Goal: Task Accomplishment & Management: Use online tool/utility

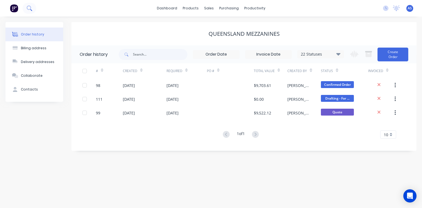
click at [32, 10] on button at bounding box center [30, 8] width 14 height 11
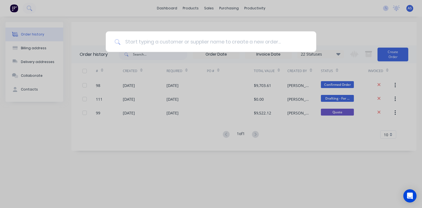
click at [129, 43] on input at bounding box center [214, 41] width 187 height 21
type input "q"
click at [129, 30] on div at bounding box center [211, 104] width 422 height 208
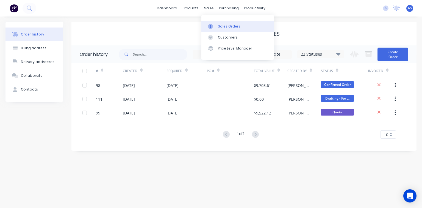
click at [222, 24] on div "Sales Orders" at bounding box center [229, 26] width 23 height 5
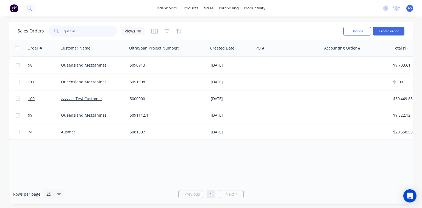
drag, startPoint x: 97, startPoint y: 33, endPoint x: 55, endPoint y: 33, distance: 41.7
click at [55, 33] on div "queens" at bounding box center [82, 31] width 69 height 11
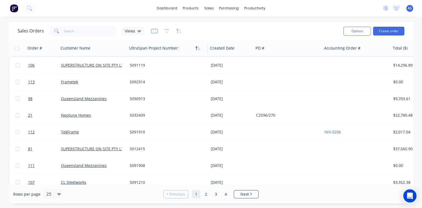
click at [197, 49] on icon "button" at bounding box center [196, 48] width 2 height 4
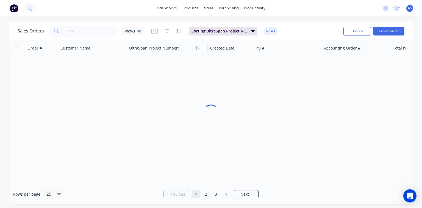
click at [197, 49] on icon "button" at bounding box center [196, 48] width 2 height 4
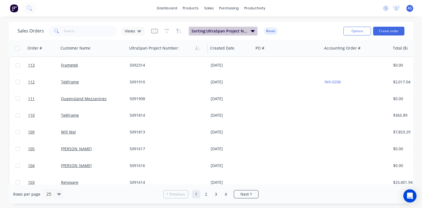
click at [249, 31] on button "Sorting: UltraSpan Project Number:" at bounding box center [223, 31] width 69 height 9
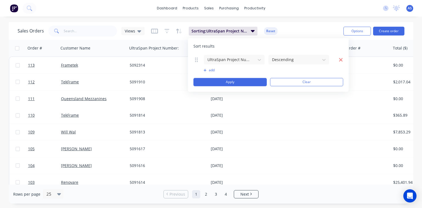
click at [339, 58] on icon "button" at bounding box center [341, 59] width 4 height 5
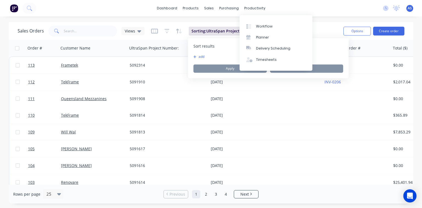
click at [321, 15] on div "dashboard products sales purchasing productivity dashboard products Product Cat…" at bounding box center [211, 8] width 422 height 16
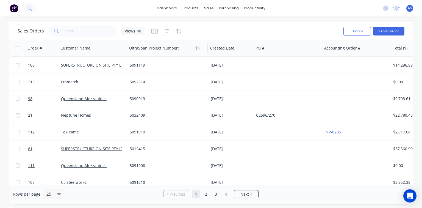
click at [248, 32] on div "Sales Orders Views" at bounding box center [178, 30] width 321 height 13
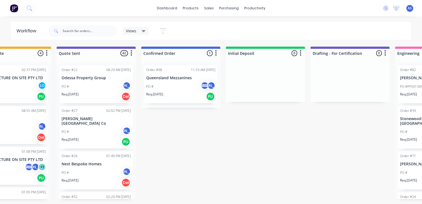
scroll to position [0, 353]
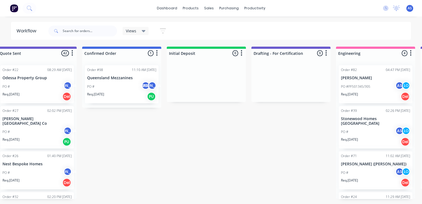
click at [104, 75] on div "Order #98 11:10 AM [DATE] Queensland Mezzanines PO # AS JO Req. [DATE] PU" at bounding box center [122, 84] width 74 height 38
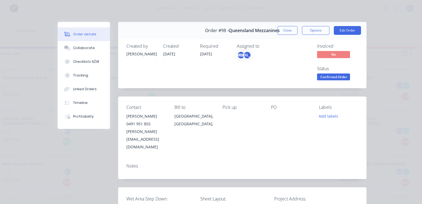
type input "38"
type input "84"
type input "0"
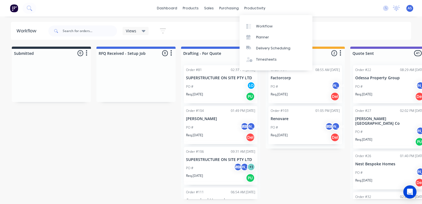
click at [340, 31] on div "Views Save new view None (Default) edit Orders edit Show/Hide statuses Show lin…" at bounding box center [229, 31] width 364 height 16
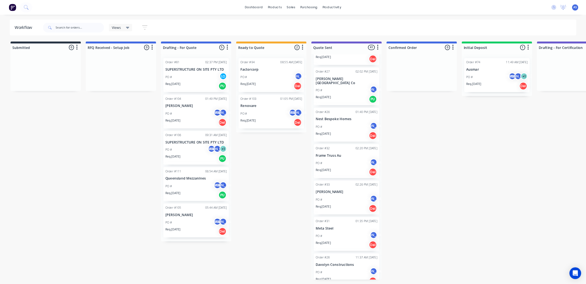
scroll to position [30, 0]
